Goal: Check status: Check status

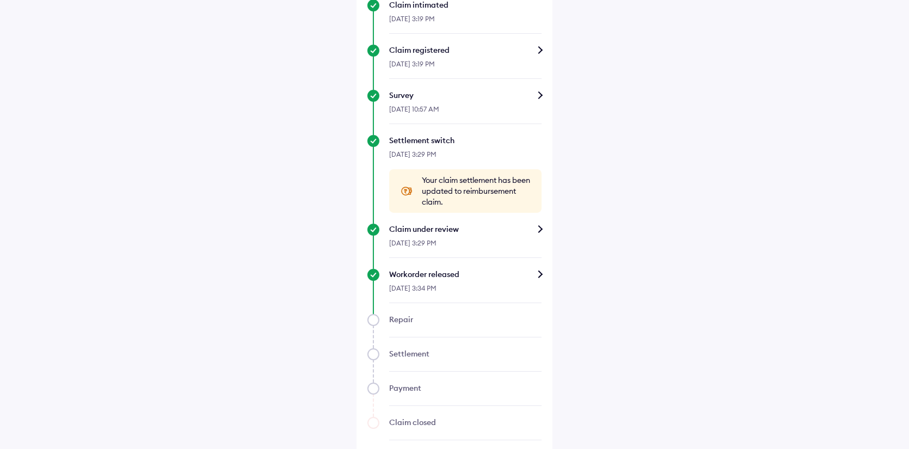
scroll to position [328, 0]
click at [470, 274] on div "Workorder released" at bounding box center [465, 273] width 152 height 11
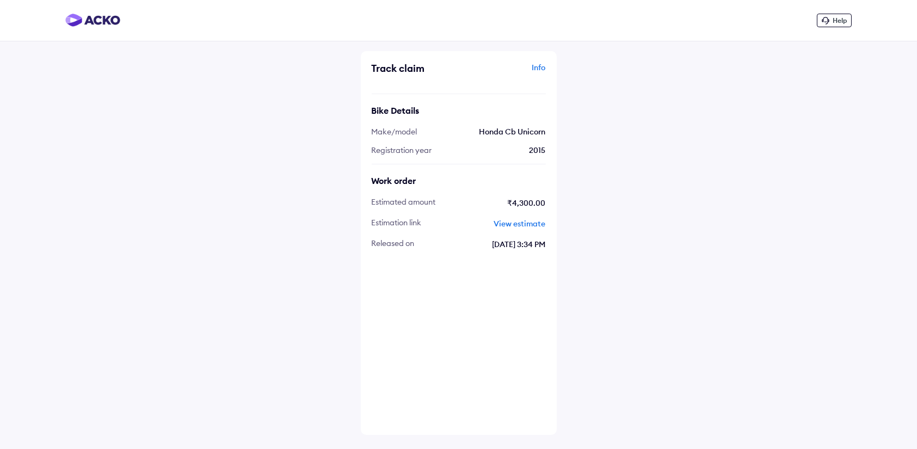
click at [526, 223] on span "View estimate" at bounding box center [520, 224] width 52 height 10
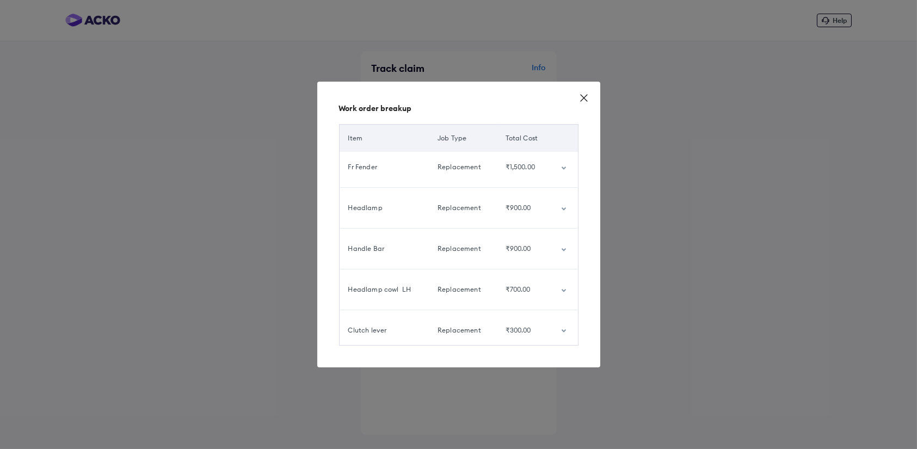
click at [558, 289] on td "customized table" at bounding box center [566, 289] width 26 height 30
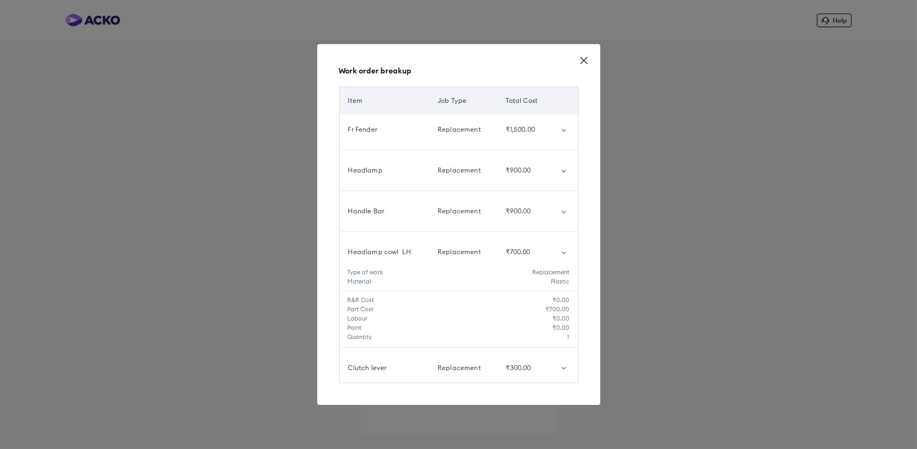
click at [563, 252] on icon "customized table" at bounding box center [563, 252] width 4 height 3
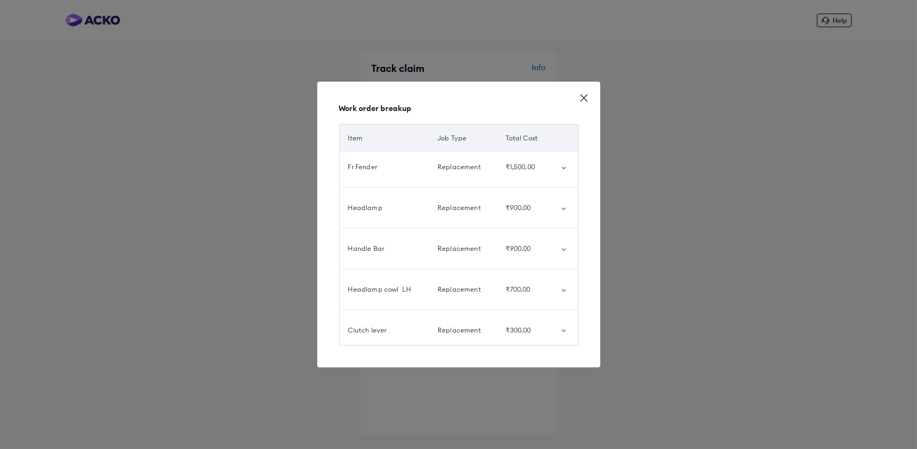
click at [565, 330] on icon "customized table" at bounding box center [563, 330] width 4 height 3
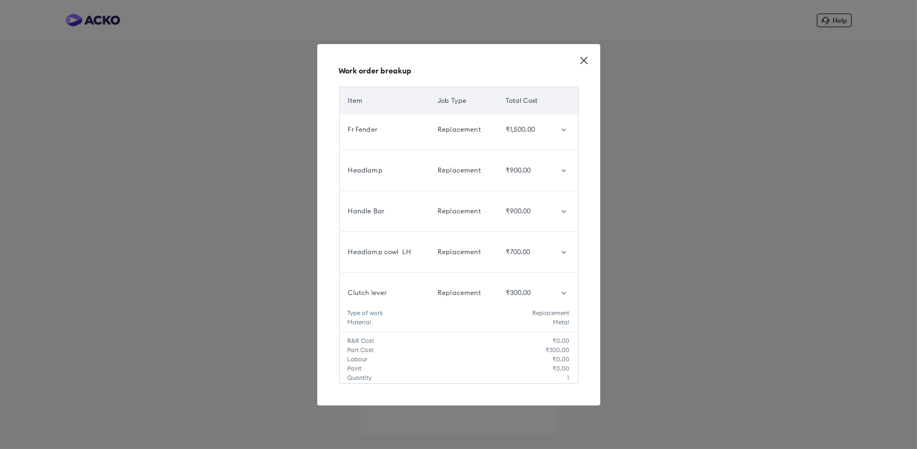
click at [566, 293] on icon "customized table" at bounding box center [563, 293] width 5 height 3
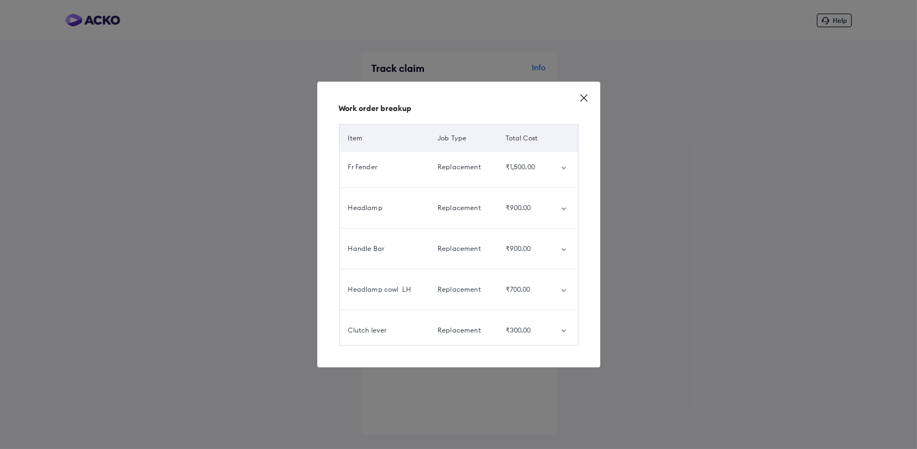
click at [566, 293] on td "customized table" at bounding box center [566, 289] width 26 height 30
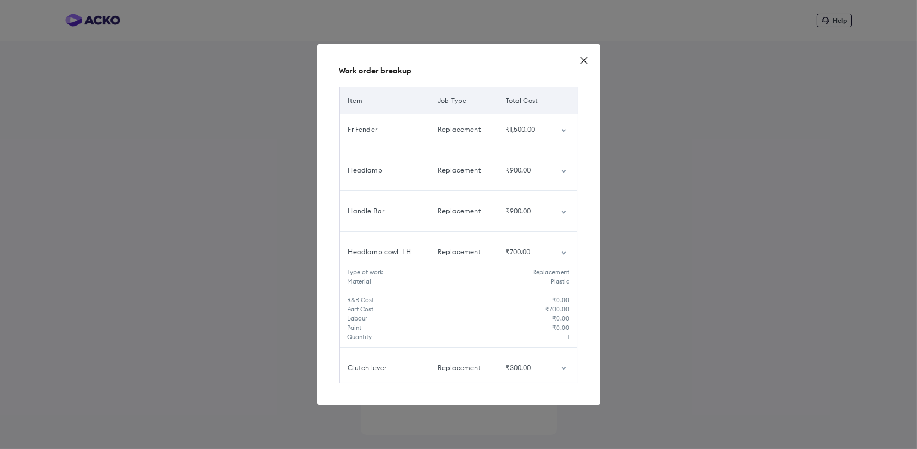
click at [564, 213] on icon "customized table" at bounding box center [563, 212] width 5 height 3
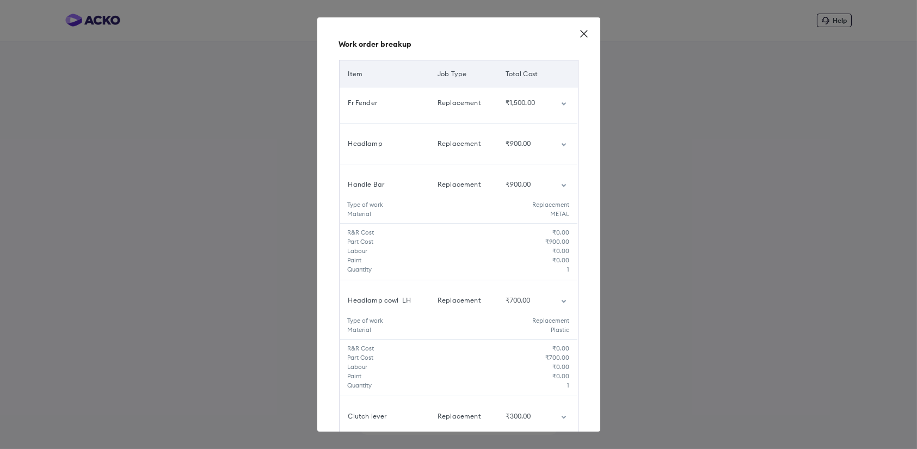
click at [557, 141] on td "customized table" at bounding box center [566, 143] width 26 height 30
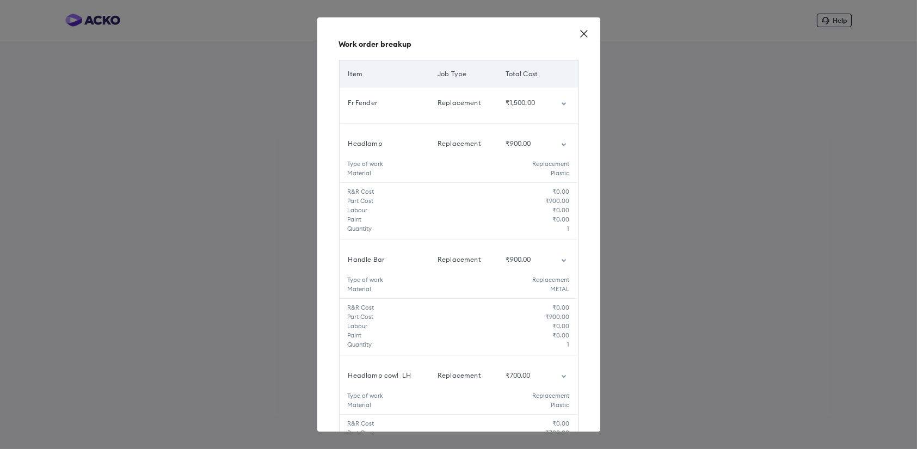
click at [556, 97] on td "customized table" at bounding box center [566, 103] width 26 height 30
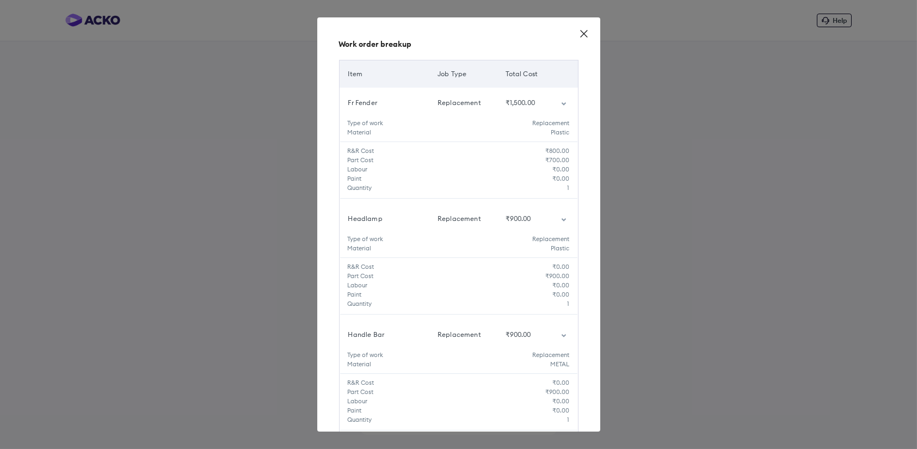
click at [585, 34] on icon at bounding box center [584, 33] width 11 height 11
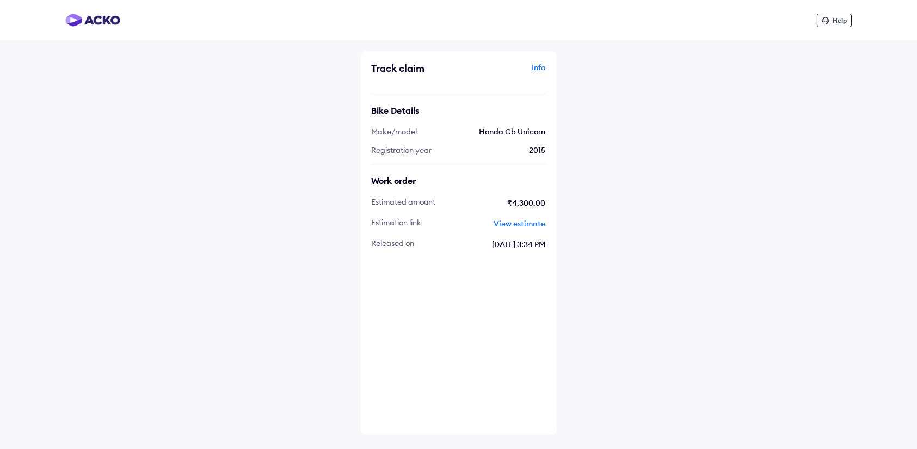
click at [512, 219] on span "View estimate" at bounding box center [520, 224] width 52 height 10
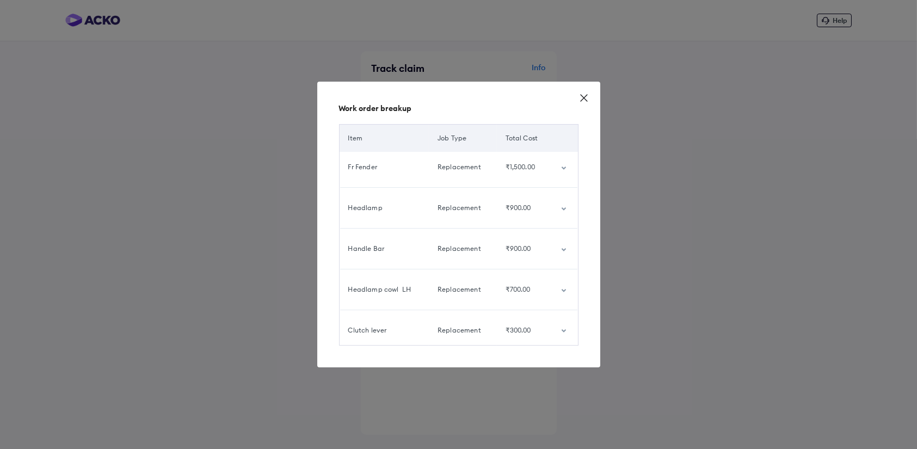
click at [585, 97] on icon at bounding box center [584, 98] width 7 height 7
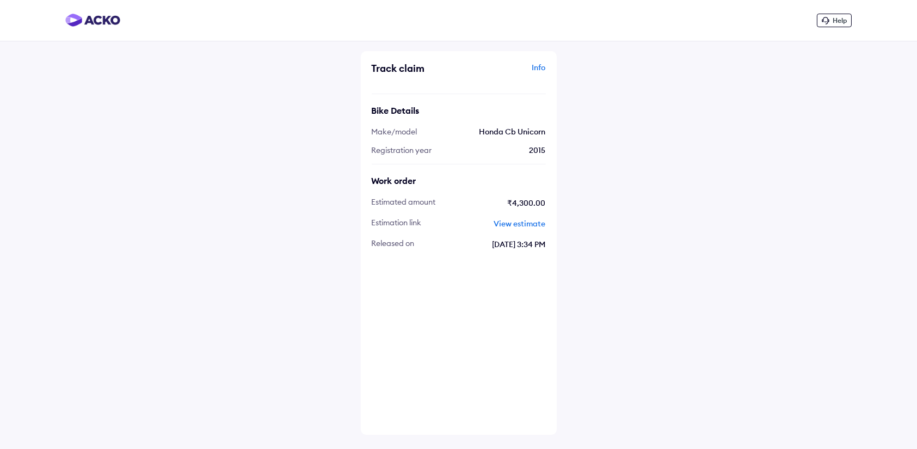
click at [538, 66] on div "Info" at bounding box center [504, 72] width 84 height 21
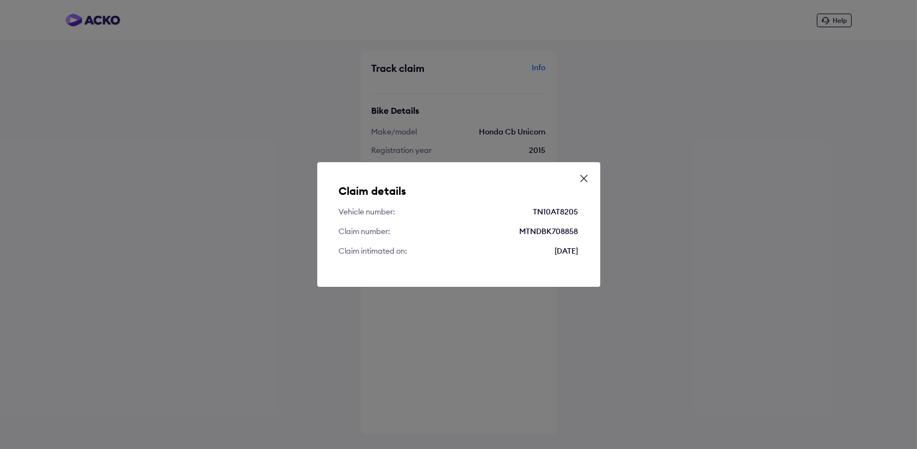
click at [584, 178] on icon at bounding box center [584, 178] width 7 height 7
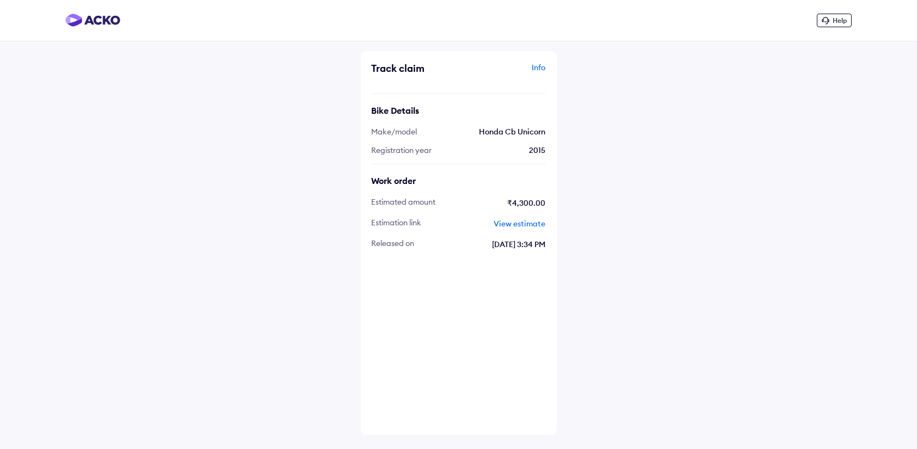
click at [541, 66] on div "Info" at bounding box center [504, 72] width 84 height 21
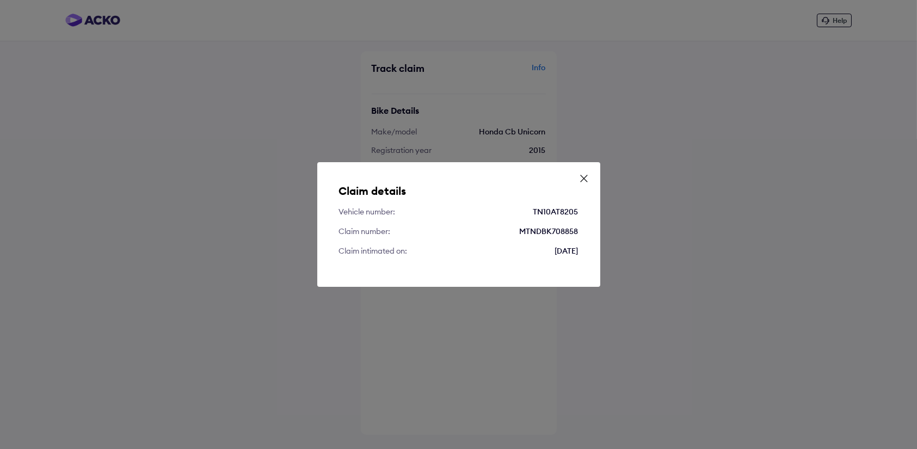
click at [582, 180] on icon at bounding box center [584, 178] width 11 height 11
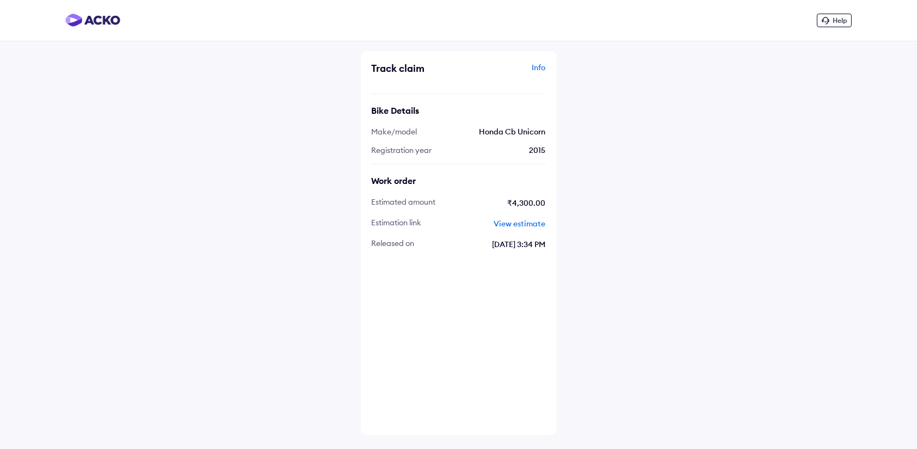
click at [521, 219] on span "View estimate" at bounding box center [520, 224] width 52 height 10
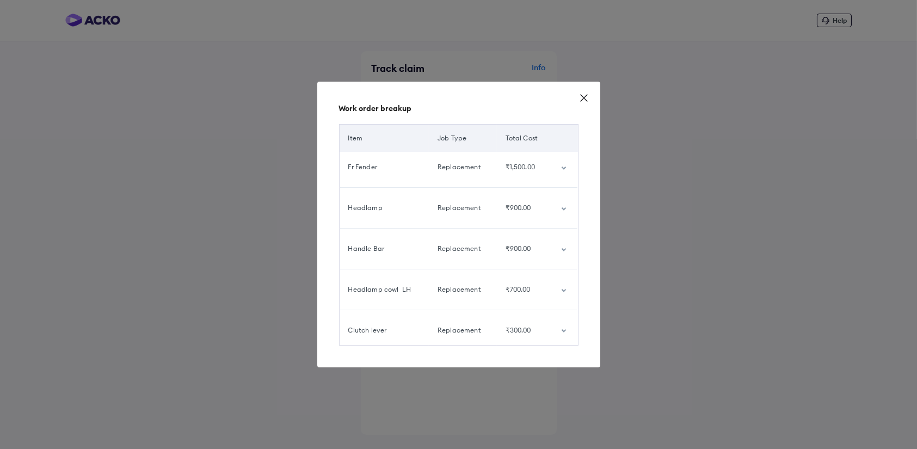
click at [585, 99] on icon at bounding box center [584, 98] width 11 height 11
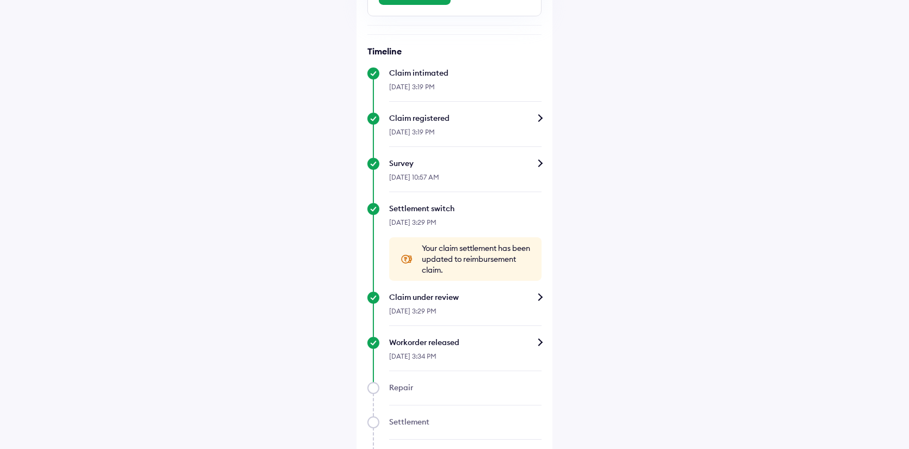
scroll to position [339, 0]
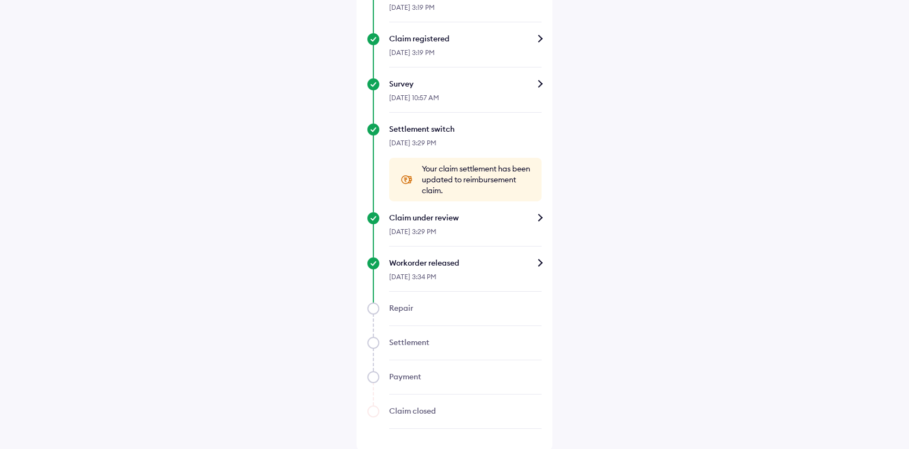
click at [517, 218] on div "Claim under review" at bounding box center [465, 217] width 152 height 11
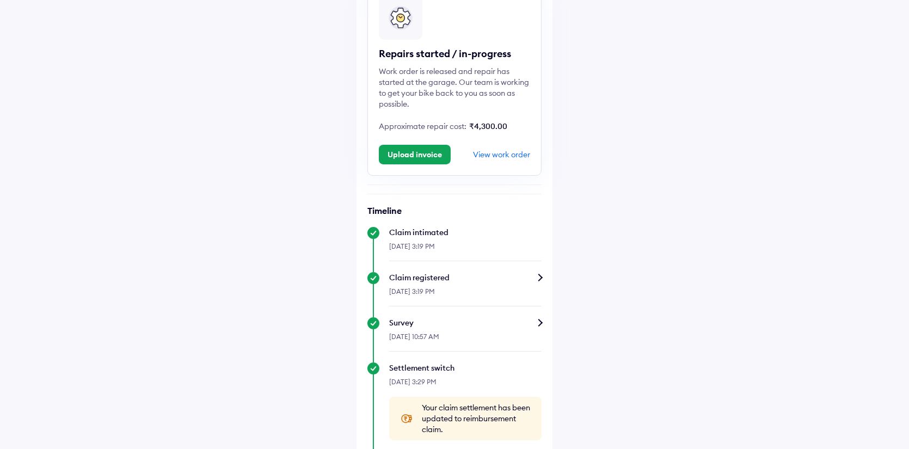
scroll to position [124, 0]
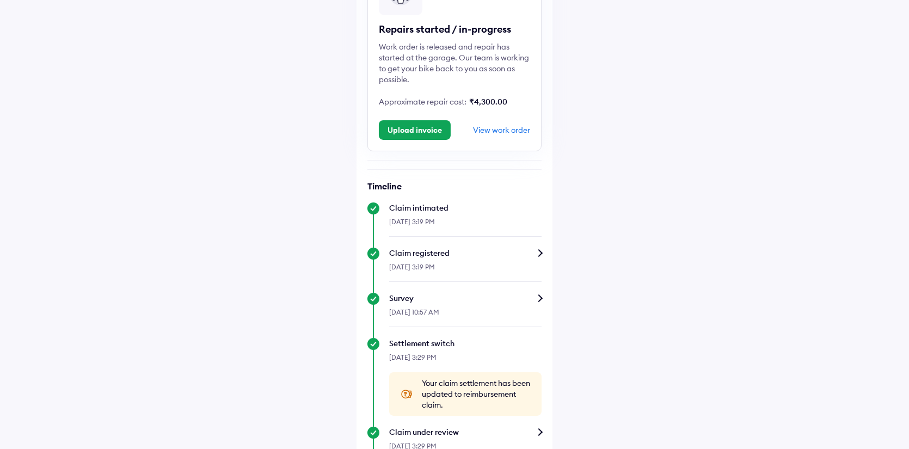
click at [492, 132] on div "View work order" at bounding box center [501, 130] width 57 height 10
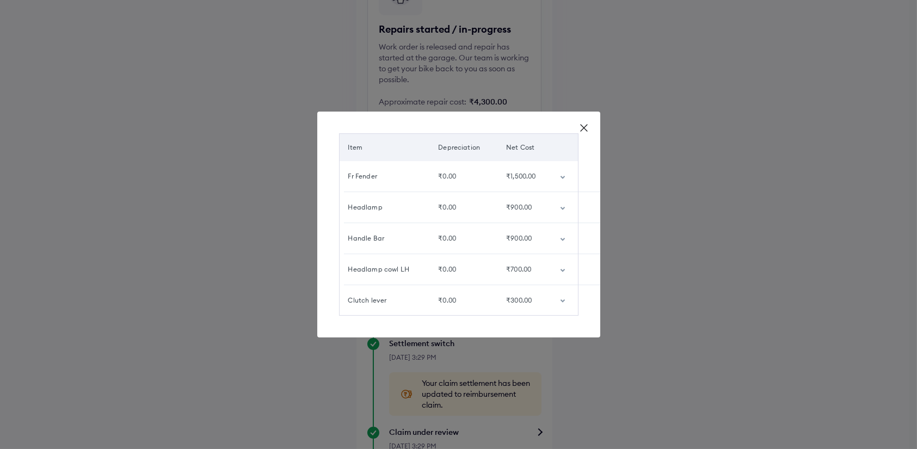
click at [582, 125] on icon at bounding box center [584, 128] width 7 height 7
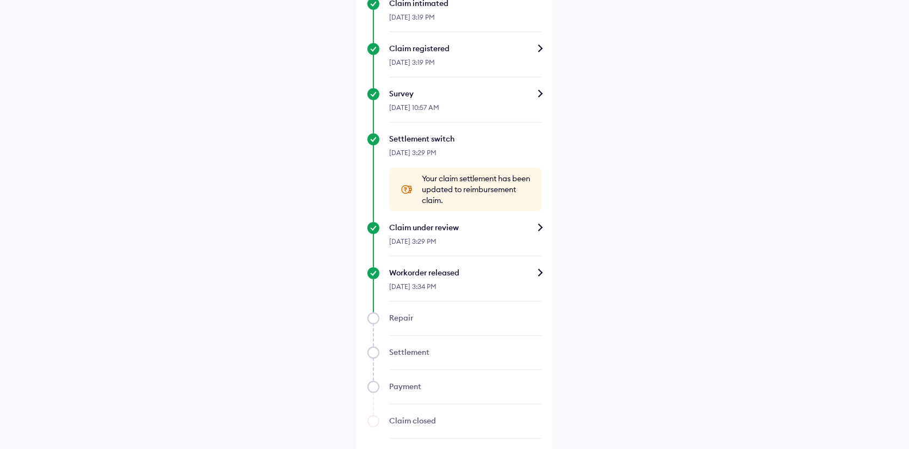
scroll to position [334, 0]
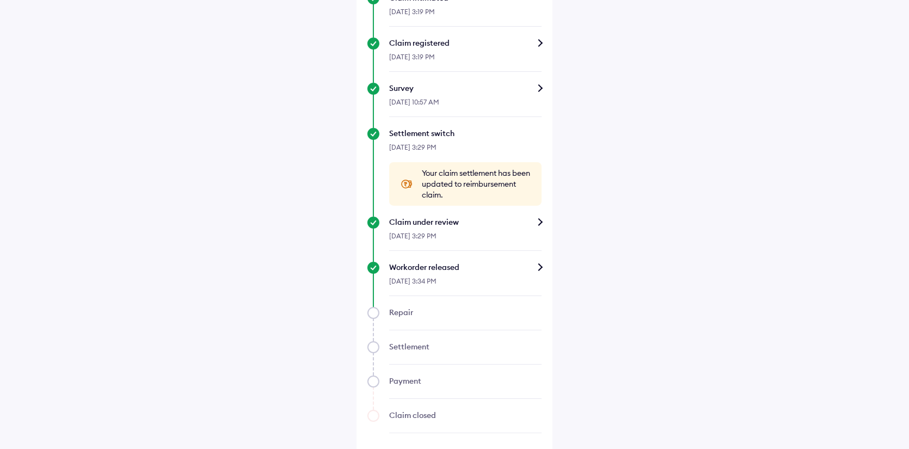
click at [517, 268] on div "Workorder released" at bounding box center [465, 267] width 152 height 11
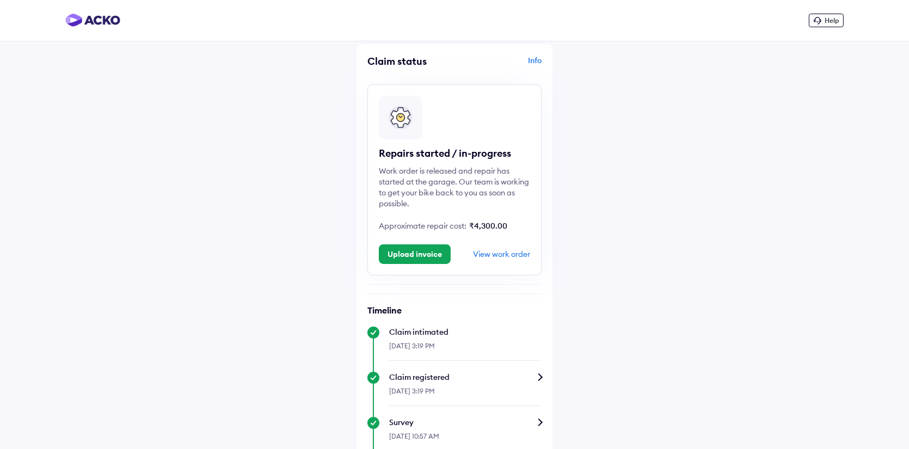
click at [538, 58] on div "Info" at bounding box center [499, 65] width 84 height 21
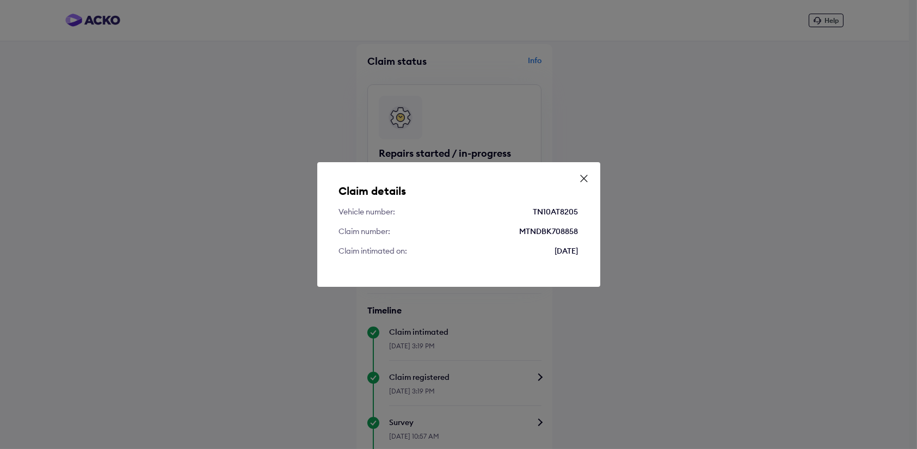
click at [584, 175] on icon at bounding box center [584, 178] width 11 height 11
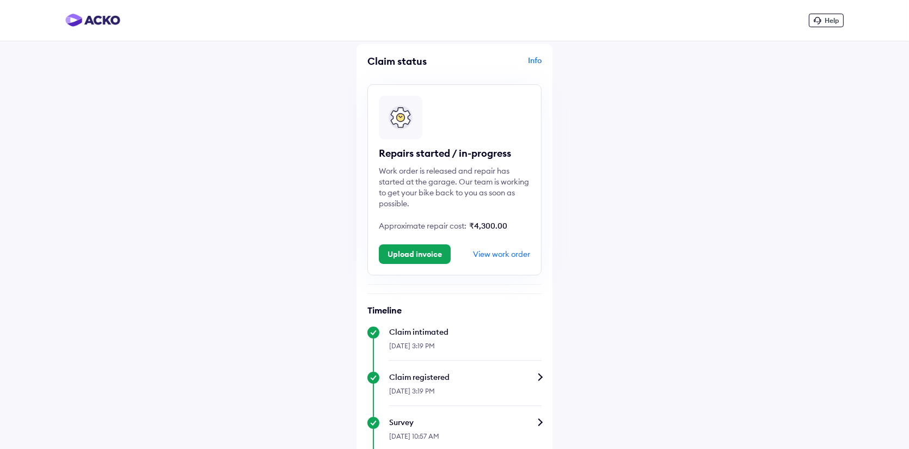
click at [815, 22] on icon at bounding box center [818, 21] width 8 height 8
